Goal: Information Seeking & Learning: Learn about a topic

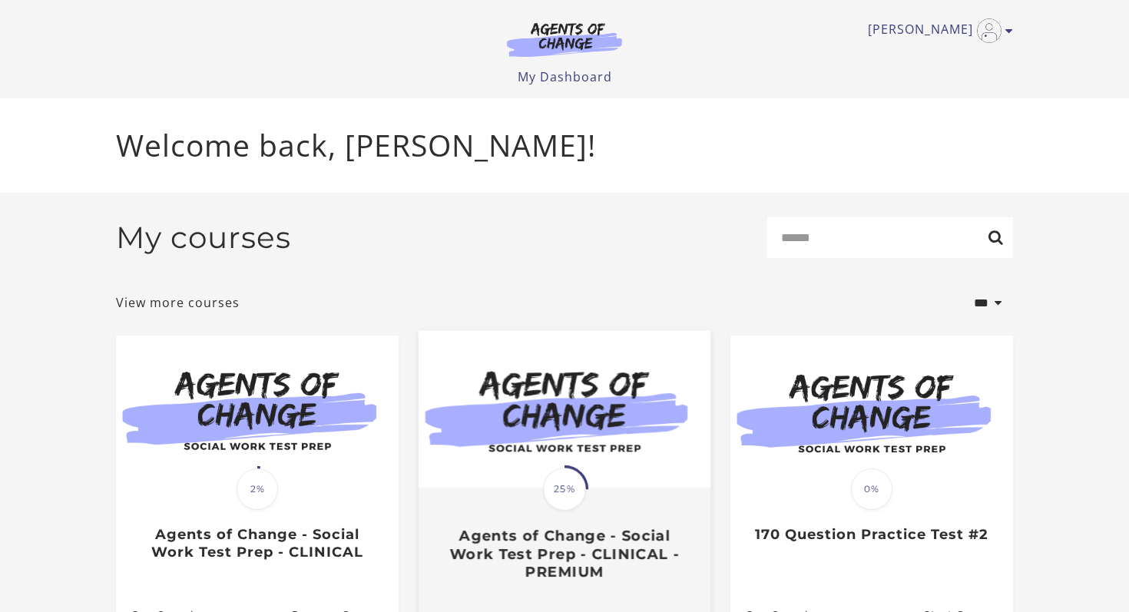
click at [551, 500] on span "25%" at bounding box center [564, 489] width 43 height 43
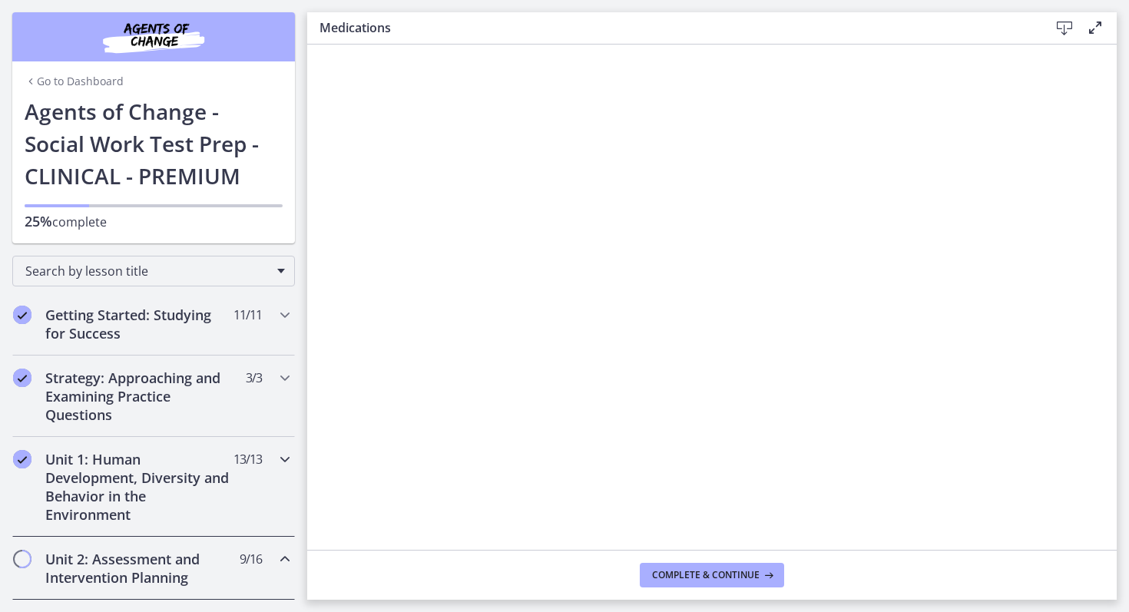
click at [279, 456] on icon "Chapters" at bounding box center [285, 459] width 18 height 18
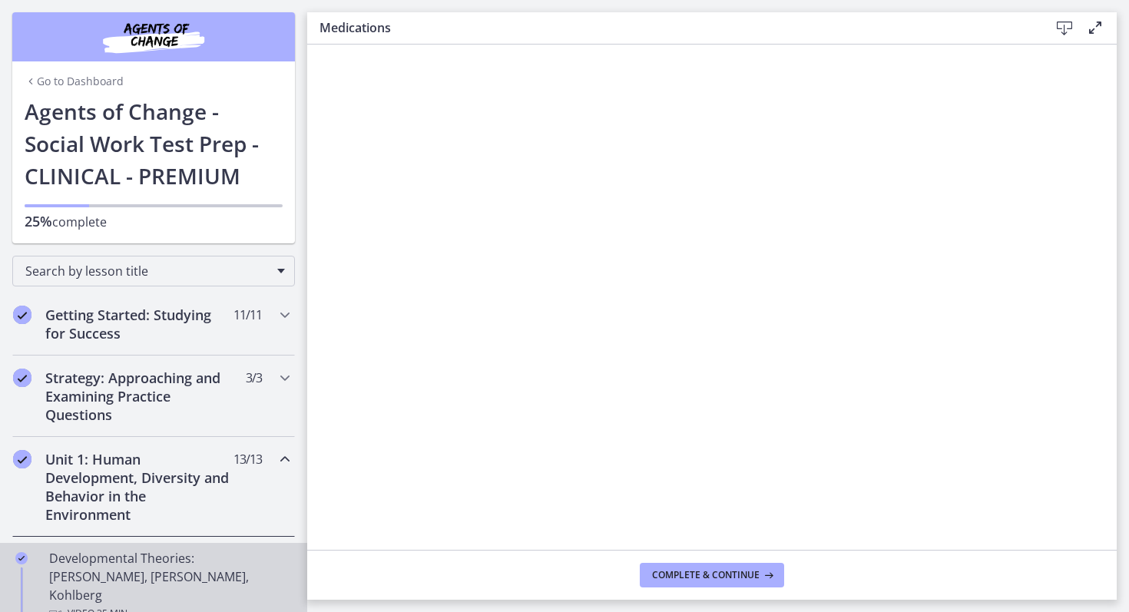
click at [199, 565] on div "Developmental Theories: Erikson, Piaget, Kohlberg Video · 35 min" at bounding box center [169, 586] width 240 height 74
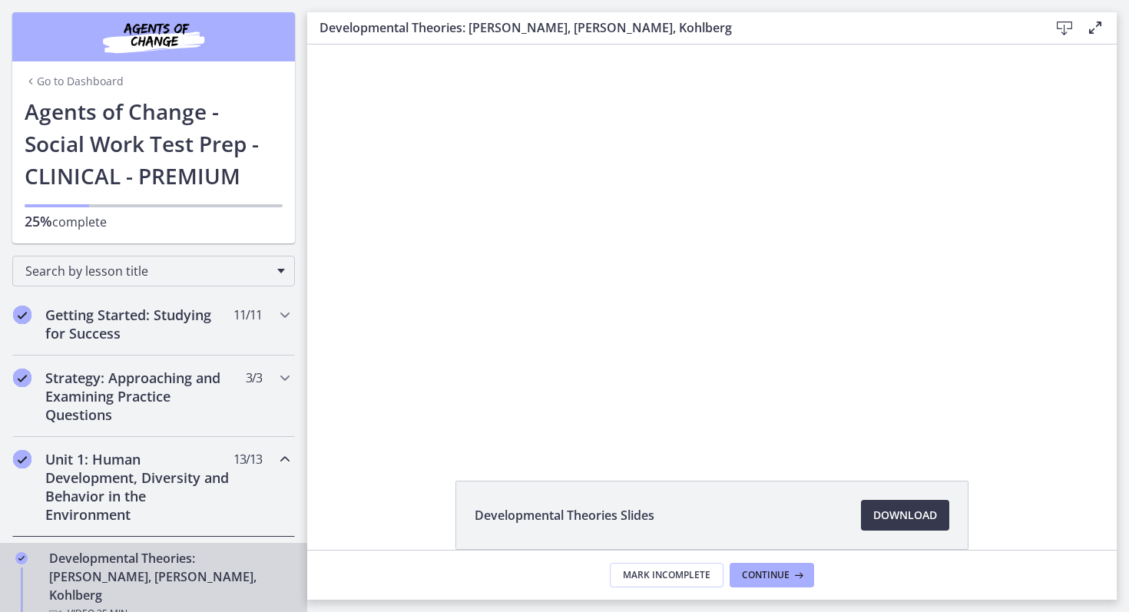
click at [105, 484] on h2 "Unit 1: Human Development, Diversity and Behavior in the Environment" at bounding box center [138, 487] width 187 height 74
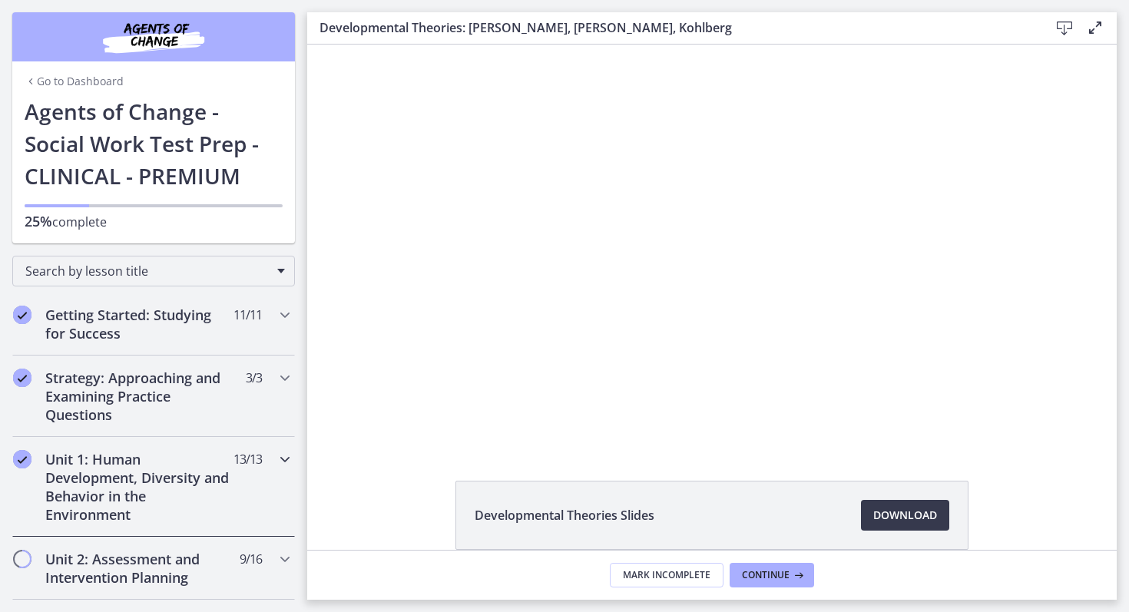
click at [107, 484] on h2 "Unit 1: Human Development, Diversity and Behavior in the Environment" at bounding box center [138, 487] width 187 height 74
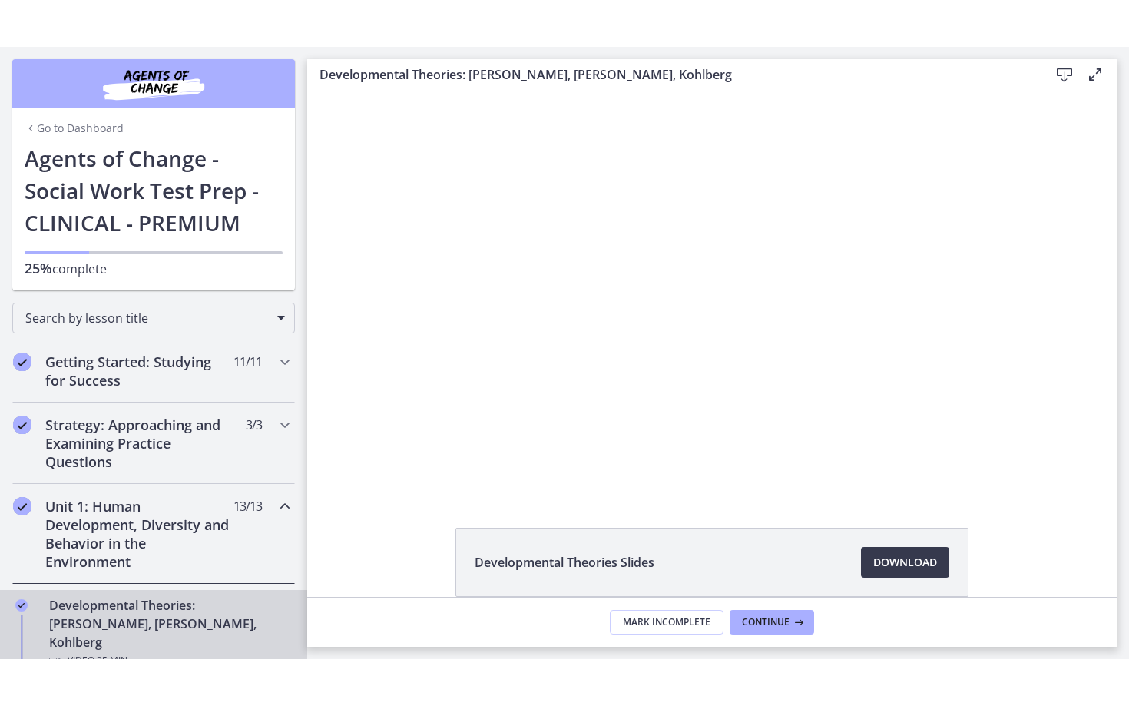
scroll to position [1, 0]
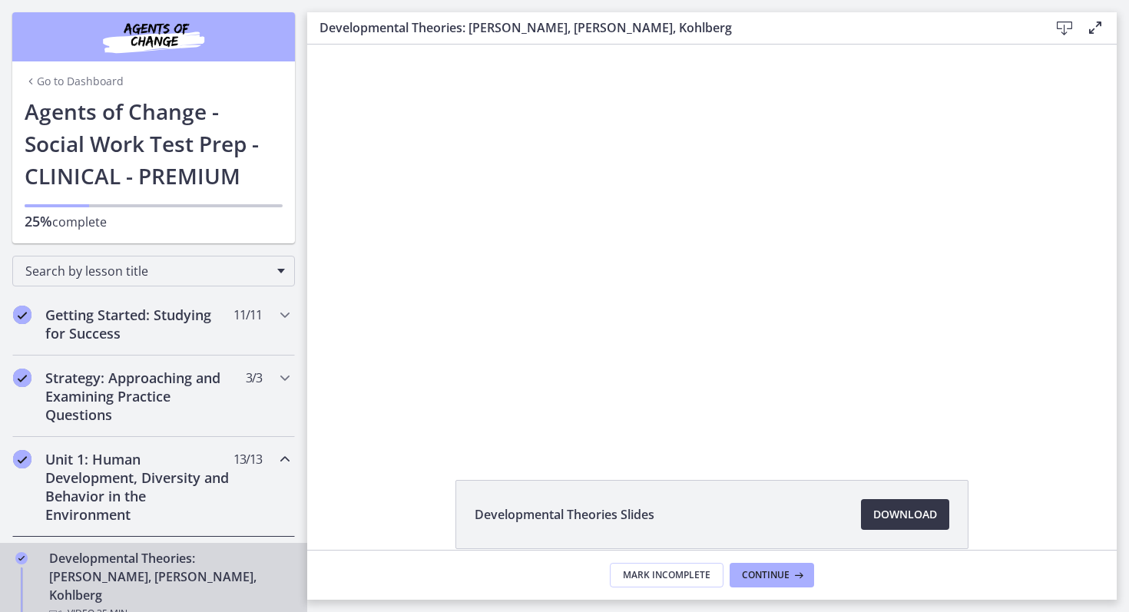
click at [898, 509] on span "Download Opens in a new window" at bounding box center [905, 515] width 64 height 18
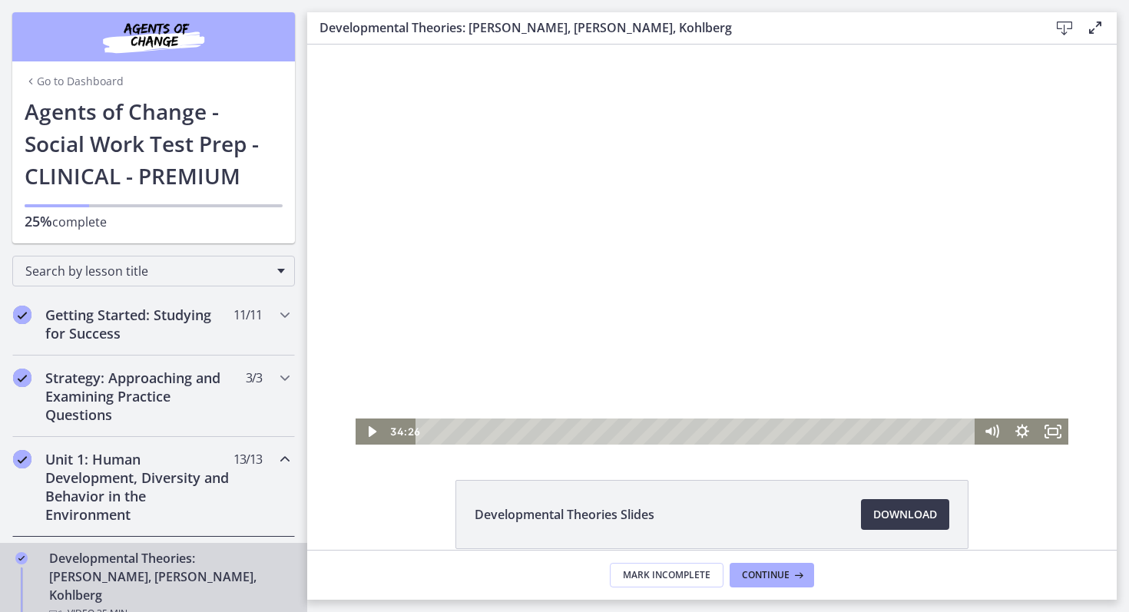
click at [453, 197] on div at bounding box center [712, 244] width 713 height 401
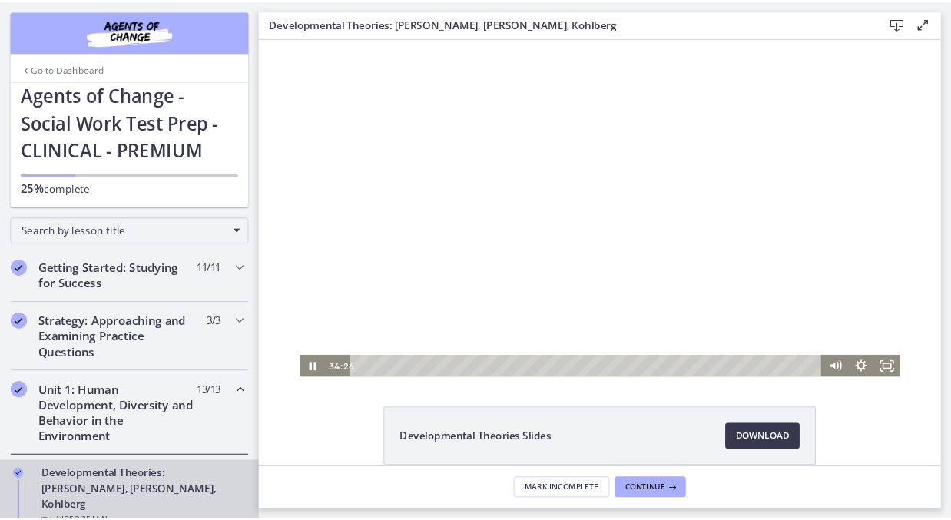
scroll to position [0, 0]
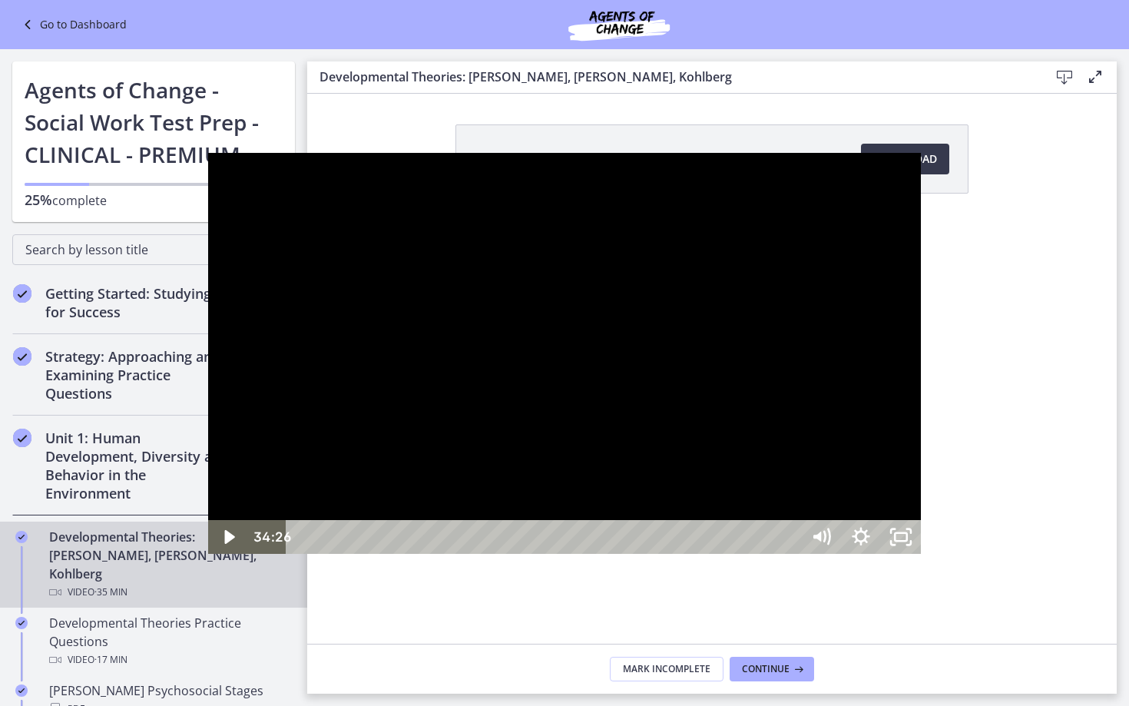
click at [315, 245] on div at bounding box center [564, 353] width 713 height 401
click at [302, 264] on div at bounding box center [564, 353] width 713 height 401
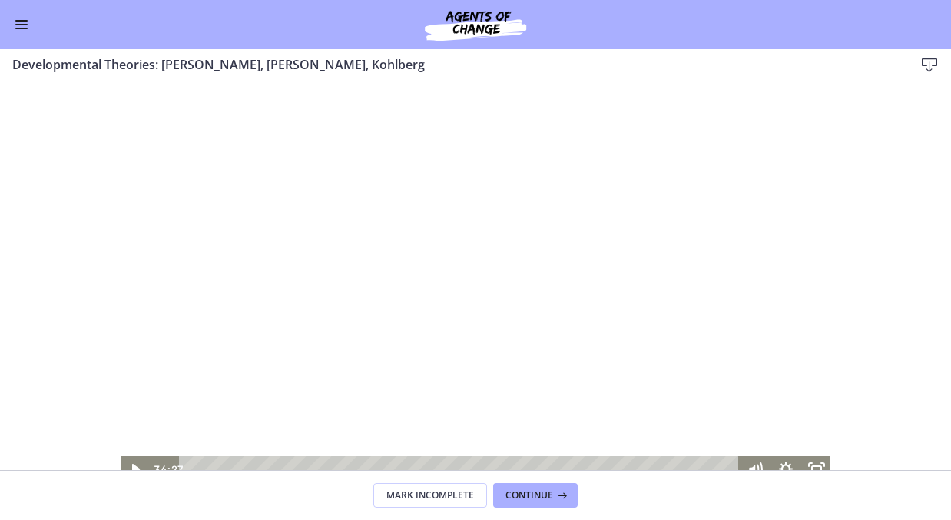
click at [230, 310] on div at bounding box center [475, 281] width 713 height 401
click at [181, 303] on div at bounding box center [475, 281] width 713 height 401
click at [244, 305] on div at bounding box center [475, 281] width 713 height 401
click at [529, 501] on span "Continue" at bounding box center [530, 495] width 48 height 12
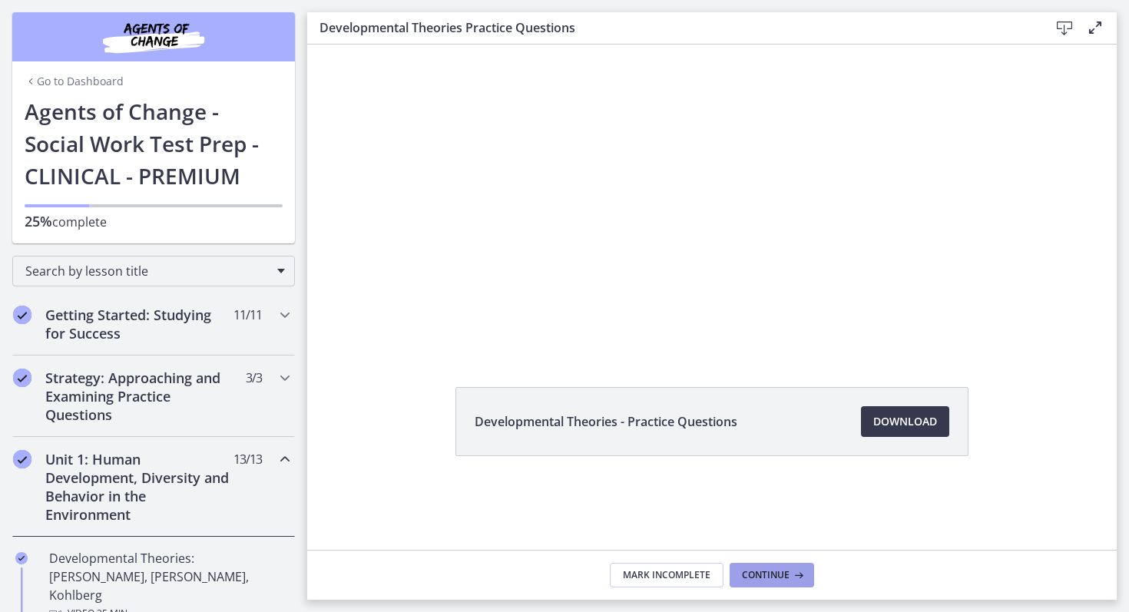
click at [778, 569] on span "Continue" at bounding box center [766, 575] width 48 height 12
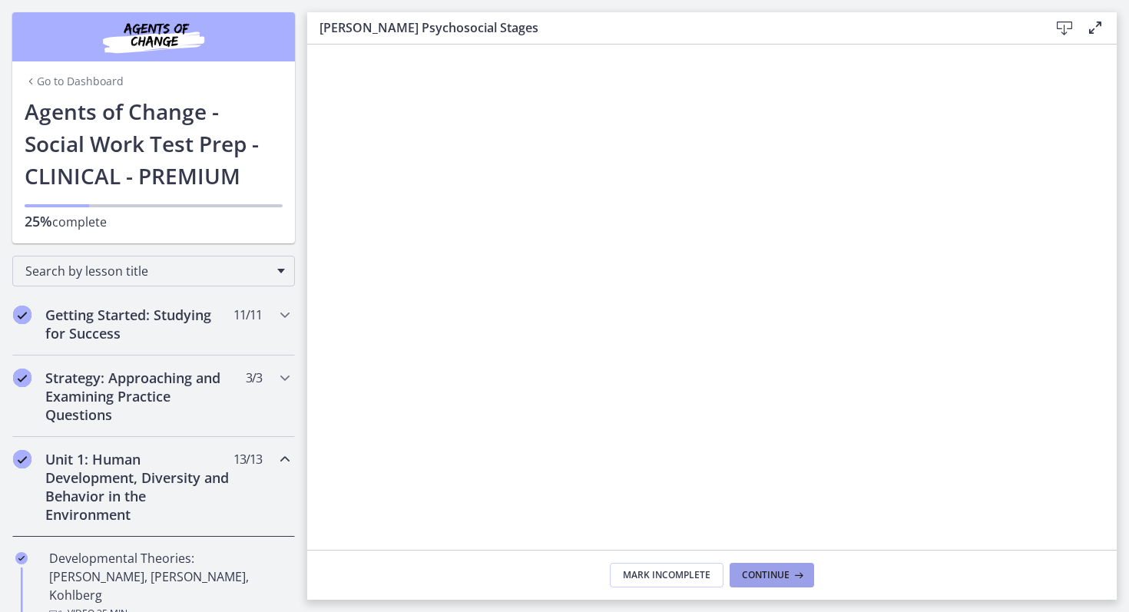
click at [771, 578] on span "Continue" at bounding box center [766, 575] width 48 height 12
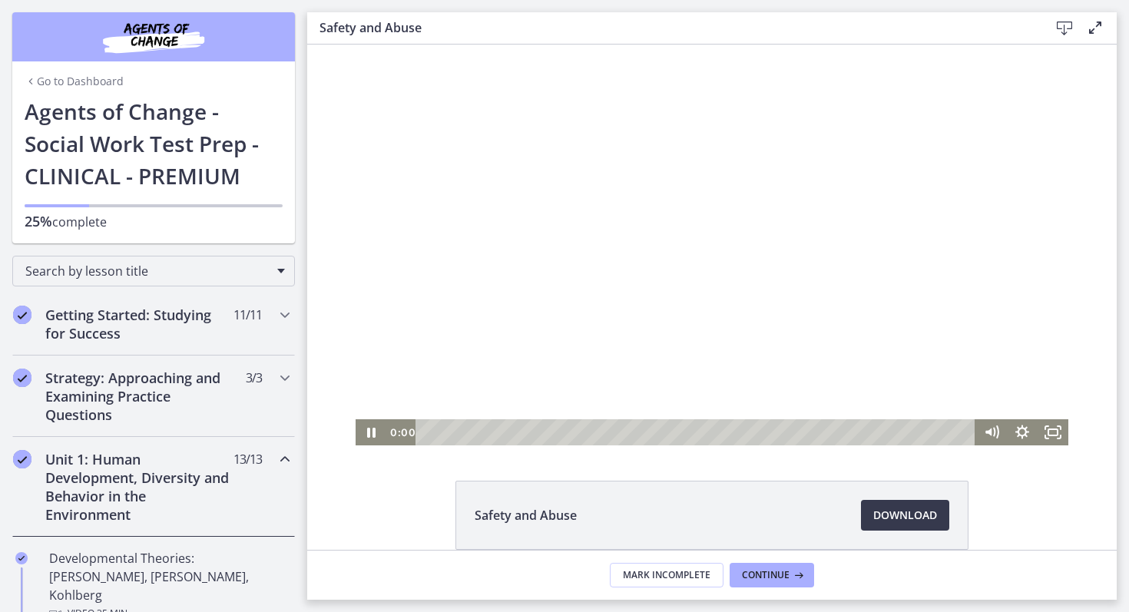
drag, startPoint x: 470, startPoint y: 433, endPoint x: 405, endPoint y: 432, distance: 65.3
click at [405, 432] on div "0:00 0:00" at bounding box center [681, 432] width 590 height 26
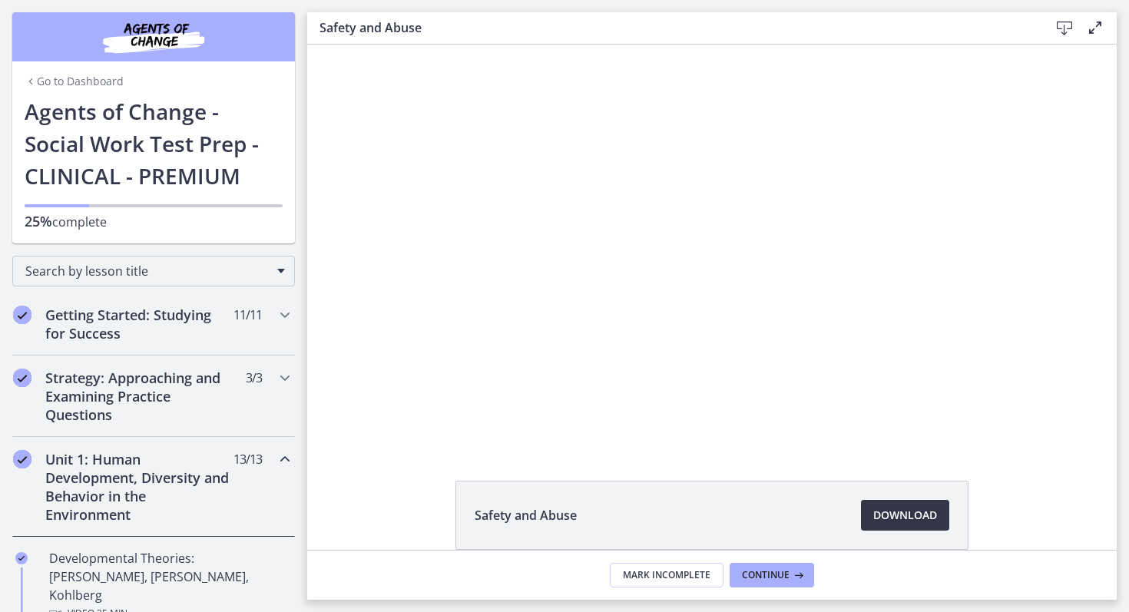
click at [924, 519] on span "Download Opens in a new window" at bounding box center [905, 515] width 64 height 18
click at [764, 578] on span "Continue" at bounding box center [766, 575] width 48 height 12
